Goal: Transaction & Acquisition: Purchase product/service

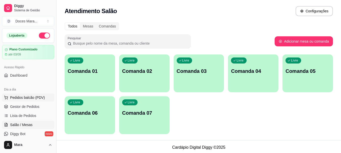
click at [27, 96] on span "Pedidos balcão (PDV)" at bounding box center [27, 97] width 35 height 5
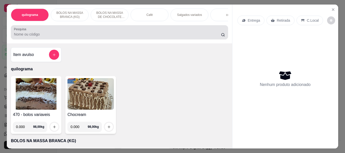
click at [64, 35] on input "Pesquisa" at bounding box center [117, 34] width 207 height 5
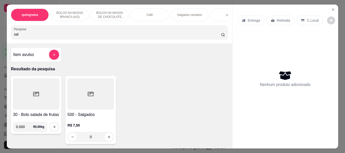
type input "sal"
click at [100, 94] on div at bounding box center [90, 94] width 46 height 32
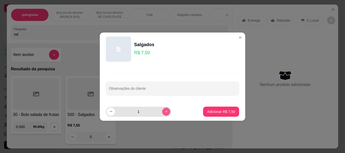
click at [164, 111] on button "increase-product-quantity" at bounding box center [166, 112] width 8 height 8
type input "2"
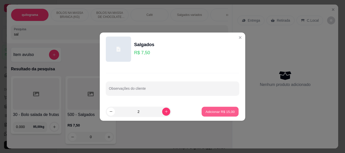
click at [215, 112] on p "Adicionar R$ 15,00" at bounding box center [220, 111] width 29 height 5
type input "2"
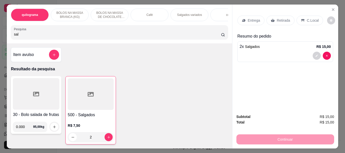
click at [26, 35] on input "sal" at bounding box center [117, 34] width 207 height 5
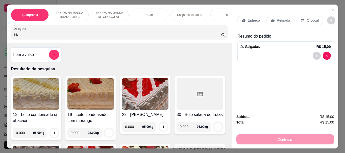
type input "s"
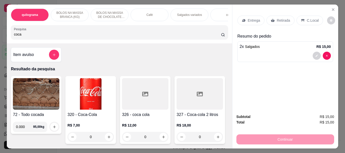
type input "coca"
click at [78, 88] on img at bounding box center [90, 94] width 46 height 32
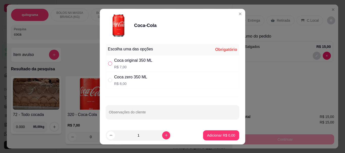
click at [108, 63] on input "" at bounding box center [110, 64] width 4 height 4
radio input "true"
click at [210, 136] on p "Adicionar R$ 7,00" at bounding box center [220, 135] width 27 height 5
type input "1"
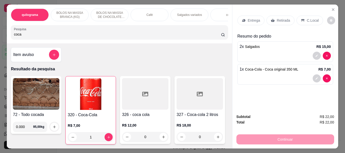
click at [283, 18] on p "Retirada" at bounding box center [283, 20] width 13 height 5
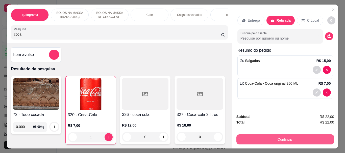
click at [276, 139] on button "Continuar" at bounding box center [285, 140] width 98 height 10
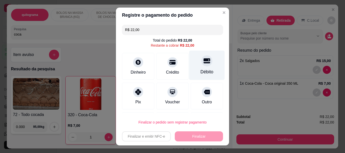
click at [200, 67] on div "Débito" at bounding box center [207, 66] width 36 height 30
type input "R$ 0,00"
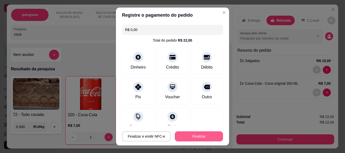
click at [188, 133] on button "Finalizar" at bounding box center [199, 137] width 48 height 10
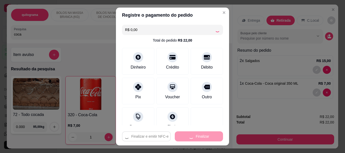
type input "0"
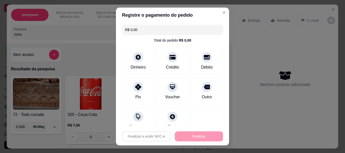
type input "-R$ 22,00"
